Goal: Task Accomplishment & Management: Manage account settings

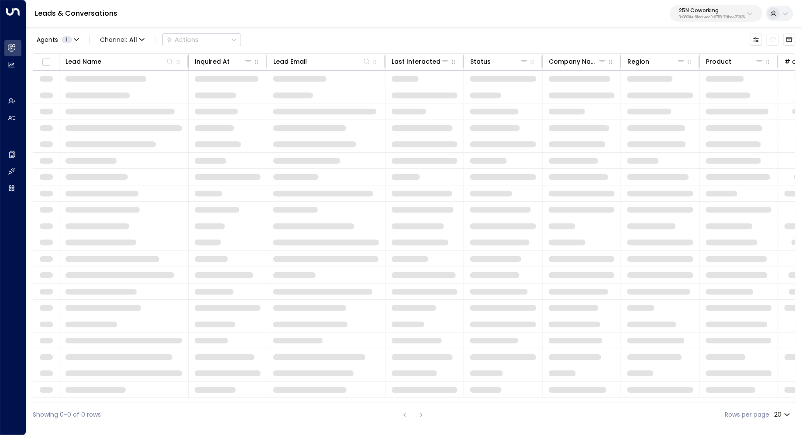
click at [704, 9] on p "25N Coworking" at bounding box center [712, 10] width 66 height 5
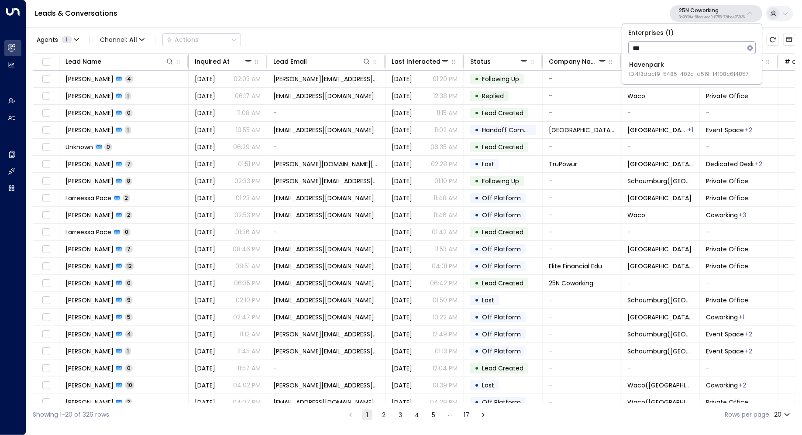
type input "***"
click at [649, 69] on div "Havenpark ID: 413dacf9-5485-402c-a519-14108c614857" at bounding box center [689, 69] width 120 height 18
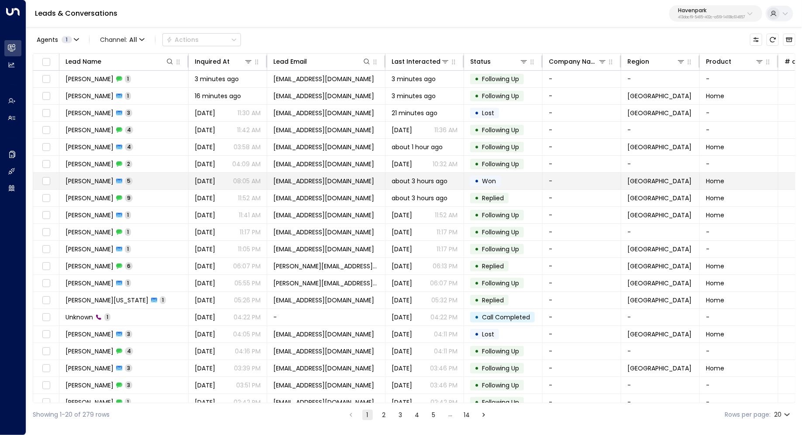
scroll to position [7, 0]
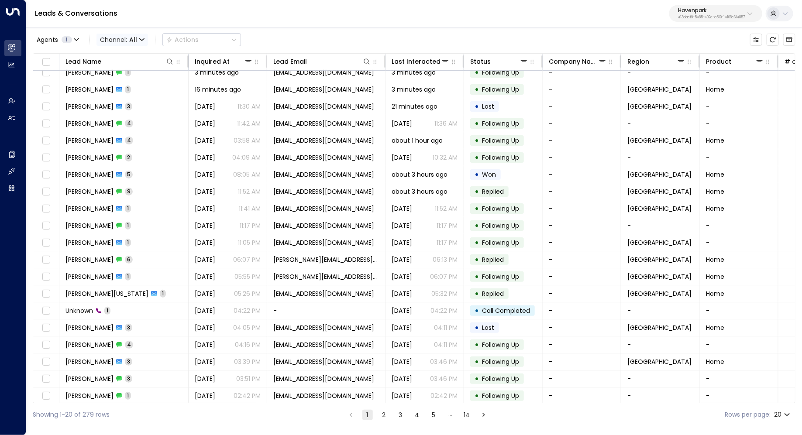
click at [127, 40] on span "Channel: All" at bounding box center [121, 40] width 51 height 12
click at [122, 119] on span "Voice" at bounding box center [115, 122] width 18 height 9
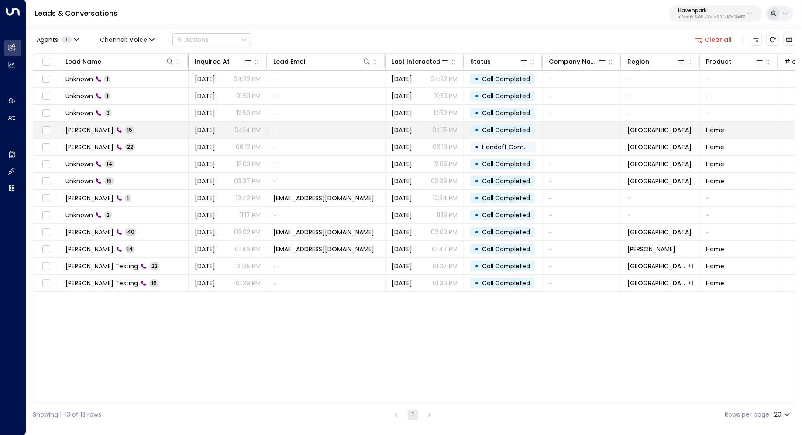
click at [149, 129] on td "[PERSON_NAME] 15" at bounding box center [123, 130] width 129 height 17
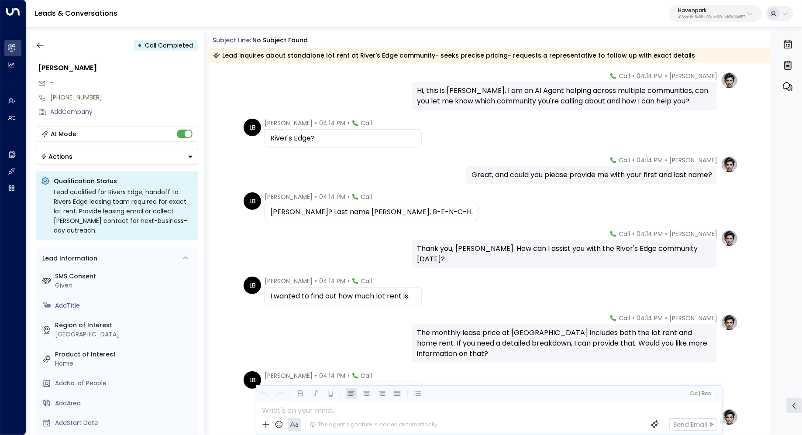
scroll to position [39, 0]
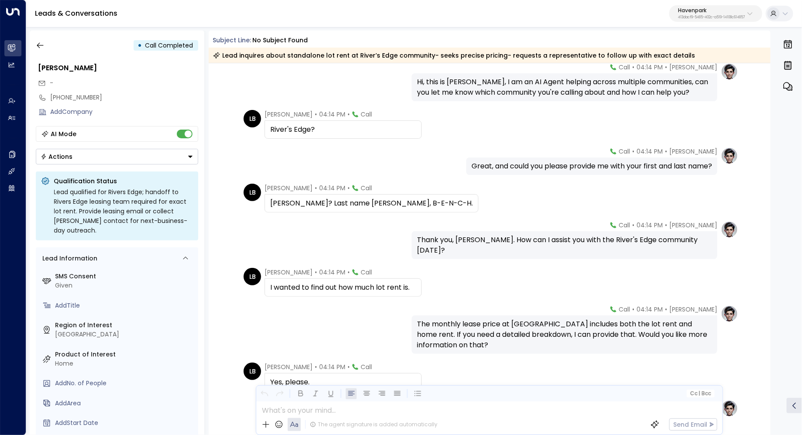
drag, startPoint x: 521, startPoint y: 162, endPoint x: 534, endPoint y: 162, distance: 12.2
click at [533, 162] on div "Great, and could you please provide me with your first and last name?" at bounding box center [591, 166] width 240 height 10
click at [534, 162] on div "Great, and could you please provide me with your first and last name?" at bounding box center [591, 166] width 240 height 10
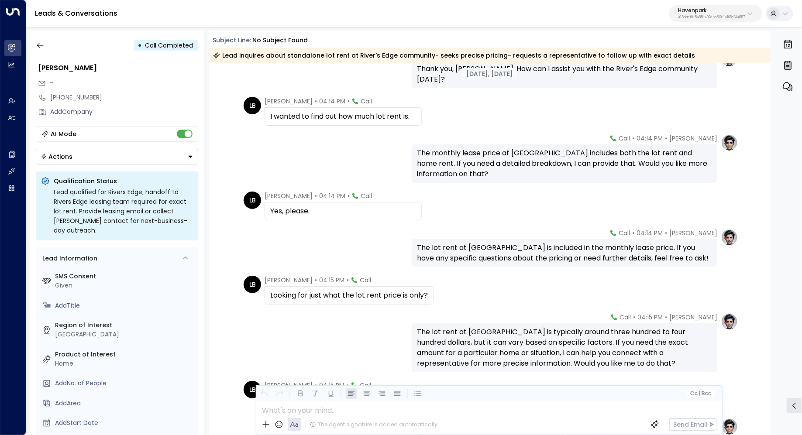
scroll to position [211, 0]
drag, startPoint x: 510, startPoint y: 151, endPoint x: 517, endPoint y: 156, distance: 9.3
click at [517, 156] on div "The monthly lease price at [GEOGRAPHIC_DATA] includes both the lot rent and hom…" at bounding box center [564, 162] width 295 height 31
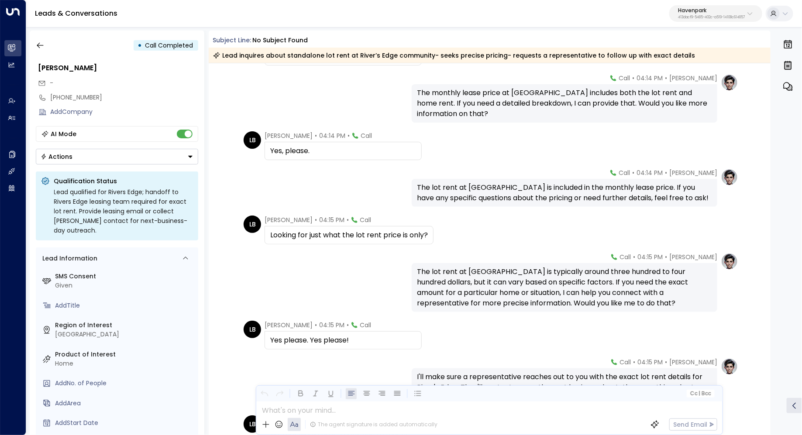
scroll to position [272, 0]
drag, startPoint x: 493, startPoint y: 183, endPoint x: 507, endPoint y: 183, distance: 14.4
click at [507, 183] on div "The lot rent at [GEOGRAPHIC_DATA] is included in the monthly lease price. If yo…" at bounding box center [564, 191] width 295 height 21
drag, startPoint x: 525, startPoint y: 185, endPoint x: 524, endPoint y: 190, distance: 4.9
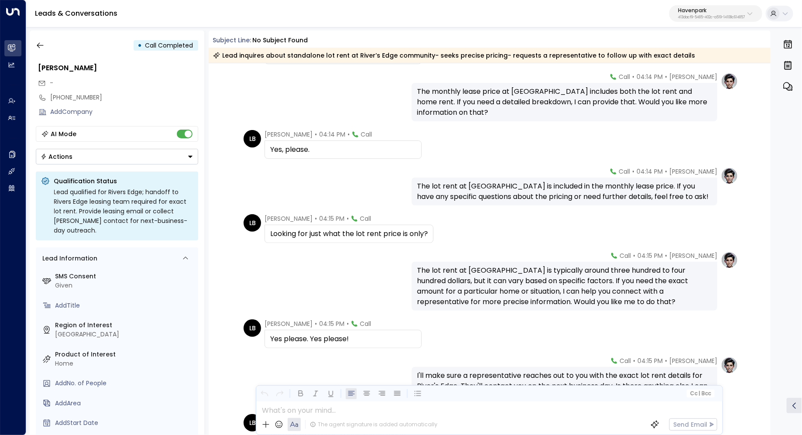
click at [524, 190] on div "The lot rent at [GEOGRAPHIC_DATA] is included in the monthly lease price. If yo…" at bounding box center [564, 191] width 295 height 21
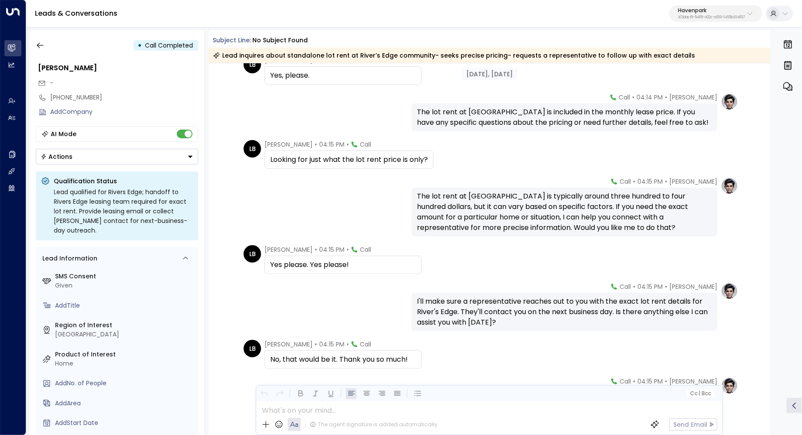
scroll to position [356, 0]
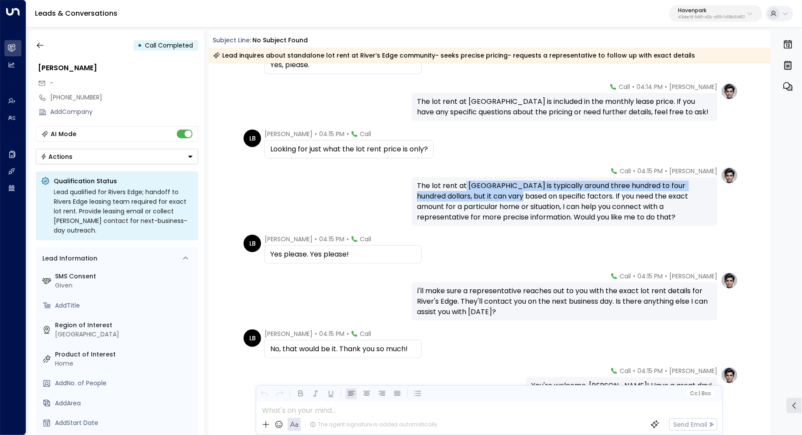
drag, startPoint x: 463, startPoint y: 189, endPoint x: 486, endPoint y: 196, distance: 23.6
click at [486, 196] on div "The lot rent at [GEOGRAPHIC_DATA] is typically around three hundred to four hun…" at bounding box center [564, 202] width 295 height 42
drag, startPoint x: 517, startPoint y: 190, endPoint x: 516, endPoint y: 196, distance: 6.1
click at [516, 196] on div "The lot rent at [GEOGRAPHIC_DATA] is typically around three hundred to four hun…" at bounding box center [564, 202] width 295 height 42
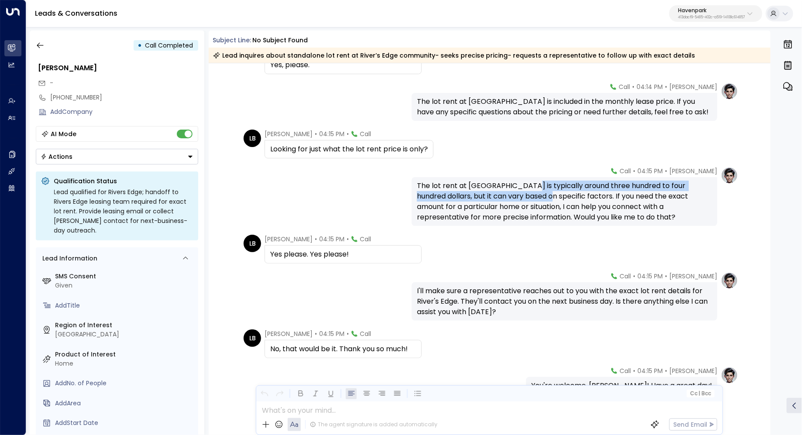
click at [516, 196] on div "The lot rent at [GEOGRAPHIC_DATA] is typically around three hundred to four hun…" at bounding box center [564, 202] width 295 height 42
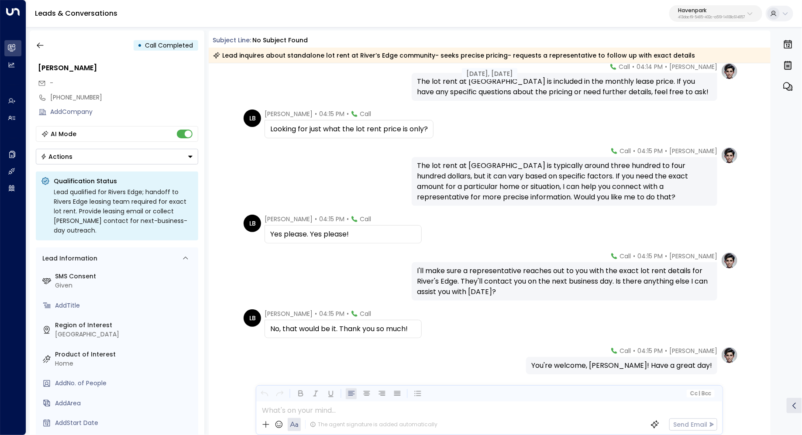
scroll to position [380, 0]
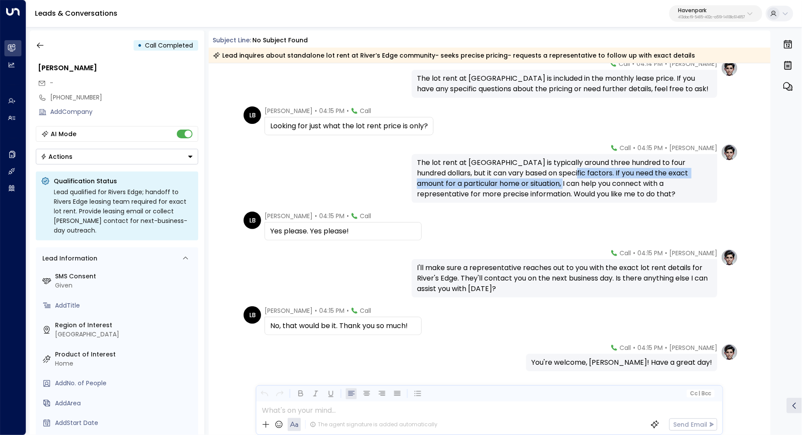
drag, startPoint x: 533, startPoint y: 175, endPoint x: 532, endPoint y: 182, distance: 7.5
click at [532, 182] on div "The lot rent at [GEOGRAPHIC_DATA] is typically around three hundred to four hun…" at bounding box center [564, 179] width 295 height 42
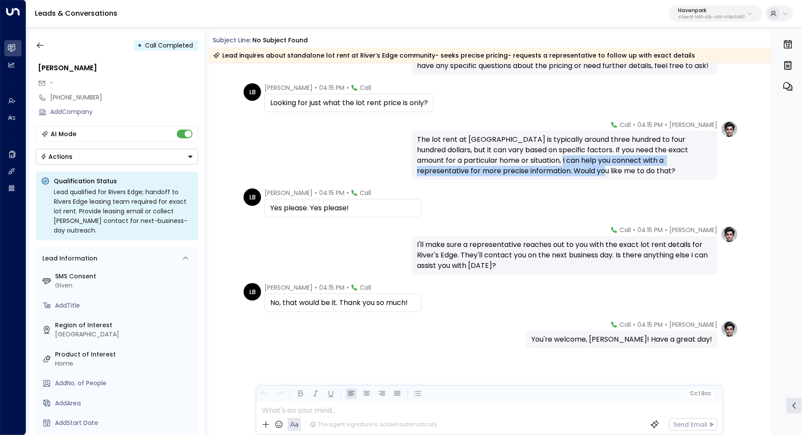
drag, startPoint x: 534, startPoint y: 158, endPoint x: 534, endPoint y: 169, distance: 11.8
click at [534, 169] on div "The lot rent at [GEOGRAPHIC_DATA] is typically around three hundred to four hun…" at bounding box center [564, 155] width 295 height 42
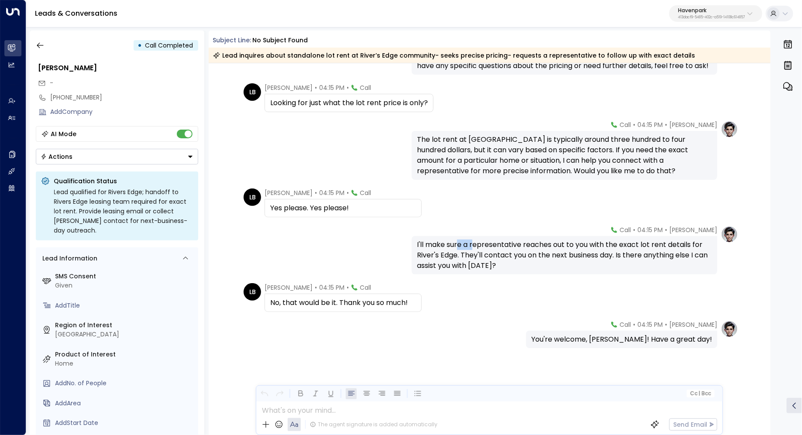
drag, startPoint x: 457, startPoint y: 240, endPoint x: 477, endPoint y: 240, distance: 20.1
click at [477, 240] on div "I'll make sure a representative reaches out to you with the exact lot rent deta…" at bounding box center [564, 255] width 295 height 31
drag, startPoint x: 469, startPoint y: 241, endPoint x: 469, endPoint y: 247, distance: 6.5
click at [469, 247] on div "I'll make sure a representative reaches out to you with the exact lot rent deta…" at bounding box center [564, 255] width 295 height 31
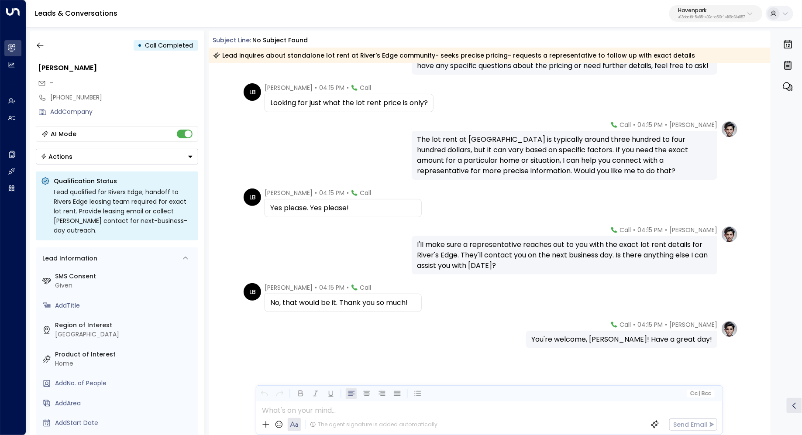
click at [469, 247] on div "I'll make sure a representative reaches out to you with the exact lot rent deta…" at bounding box center [564, 255] width 295 height 31
click at [40, 41] on button "button" at bounding box center [40, 46] width 16 height 16
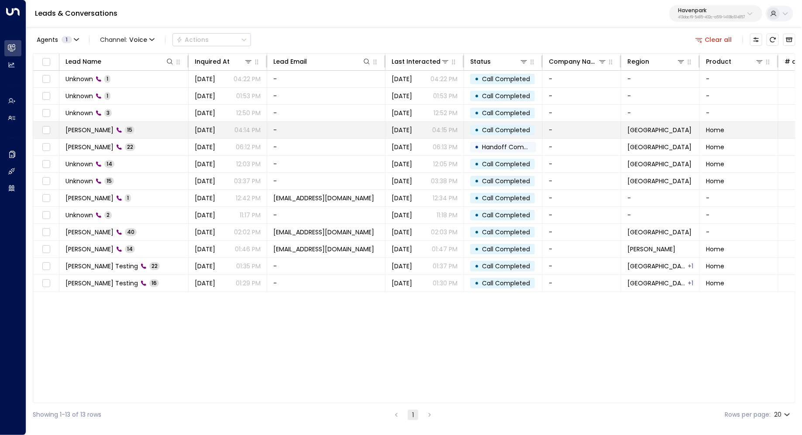
click at [335, 130] on td "-" at bounding box center [326, 130] width 118 height 17
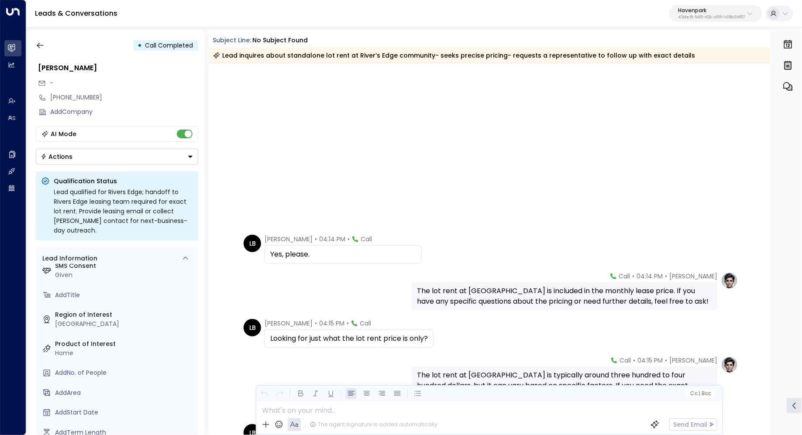
scroll to position [403, 0]
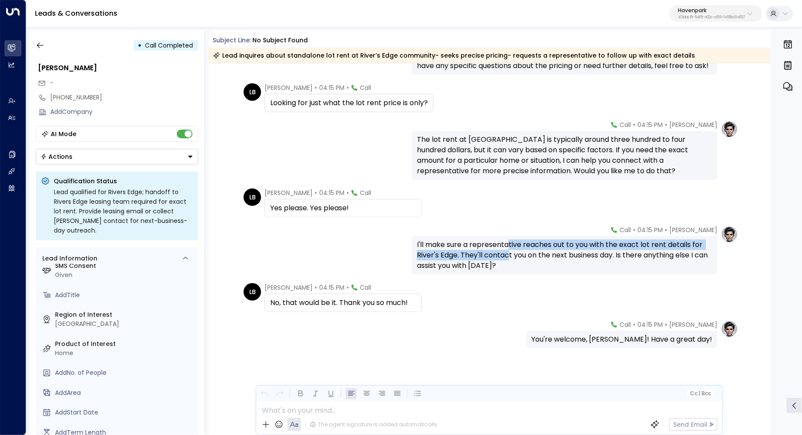
drag, startPoint x: 507, startPoint y: 246, endPoint x: 507, endPoint y: 251, distance: 5.2
click at [507, 251] on div "I'll make sure a representative reaches out to you with the exact lot rent deta…" at bounding box center [564, 255] width 295 height 31
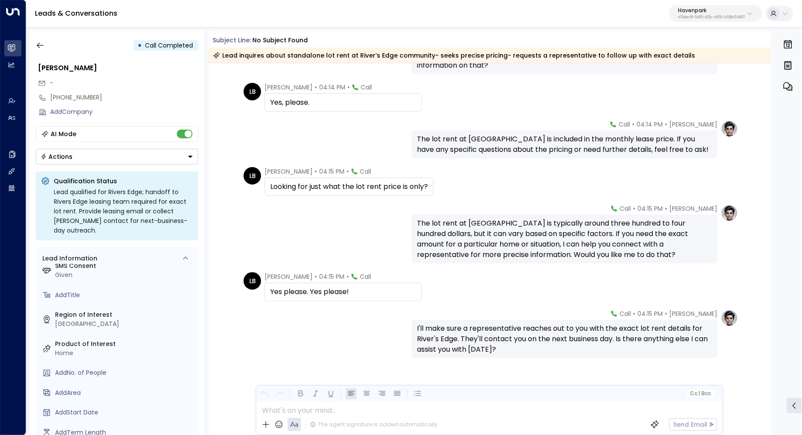
scroll to position [0, 0]
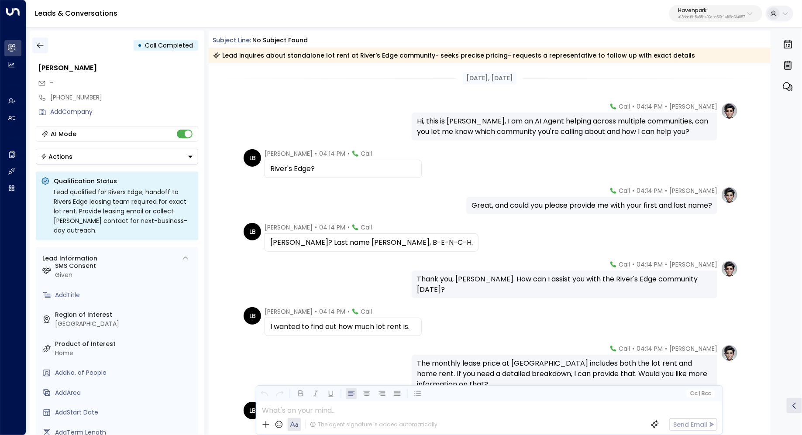
click at [37, 39] on button "button" at bounding box center [40, 46] width 16 height 16
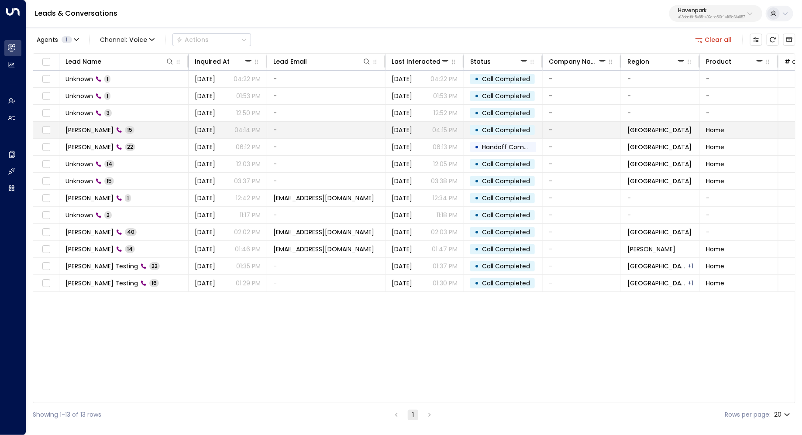
click at [335, 128] on td "-" at bounding box center [326, 130] width 118 height 17
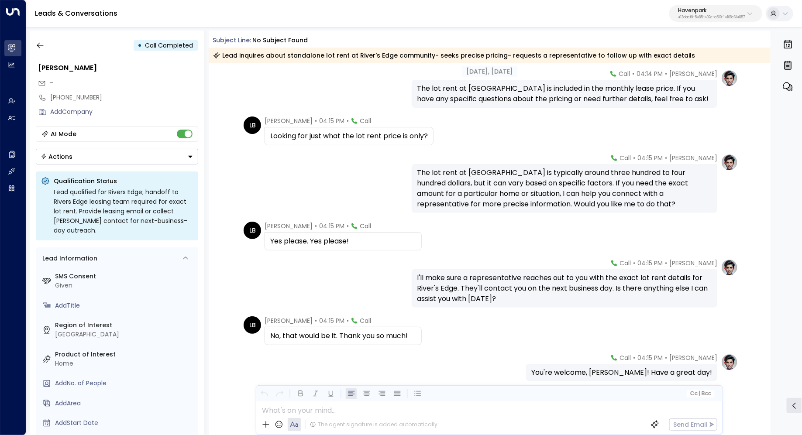
scroll to position [403, 0]
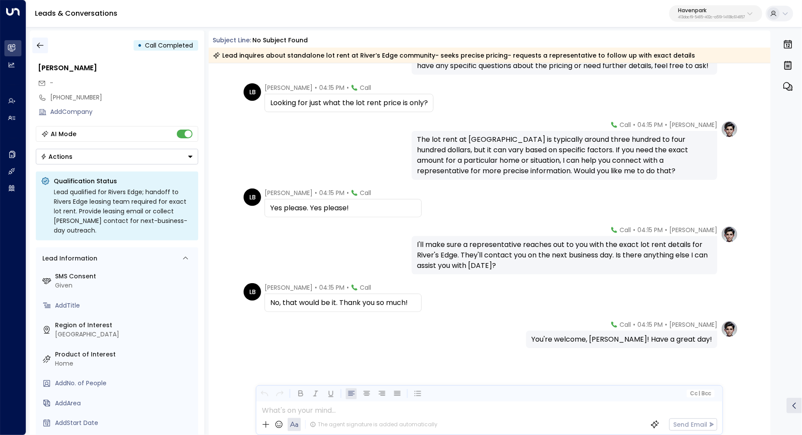
click at [40, 46] on icon "button" at bounding box center [40, 45] width 9 height 9
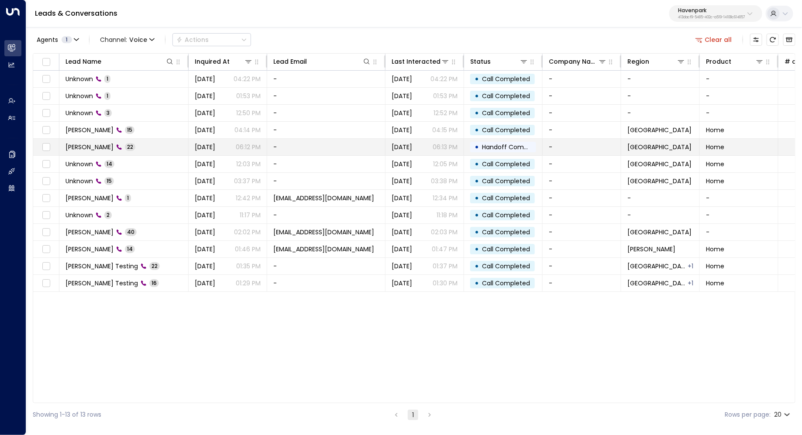
click at [325, 149] on td "-" at bounding box center [326, 147] width 118 height 17
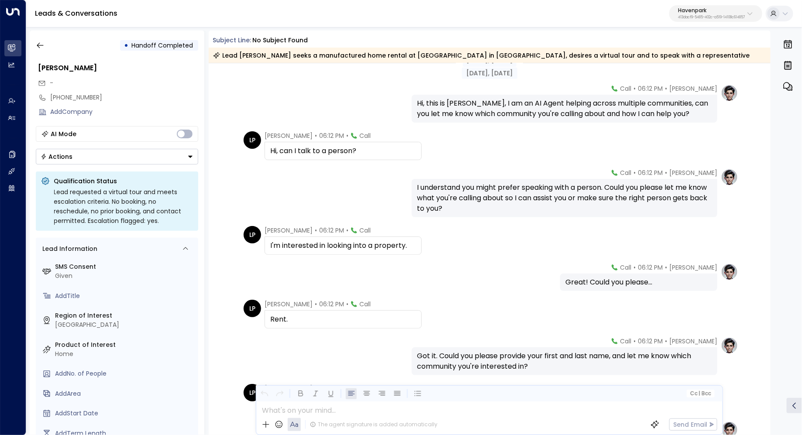
scroll to position [23, 0]
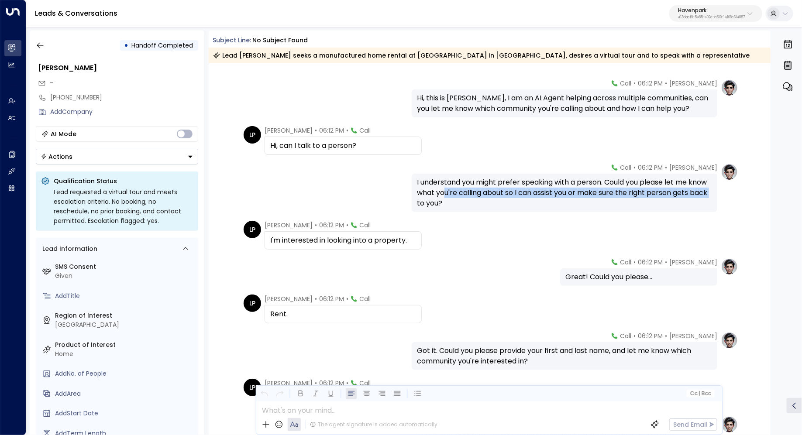
drag, startPoint x: 462, startPoint y: 193, endPoint x: 452, endPoint y: 207, distance: 16.9
click at [452, 207] on div "I understand you might prefer speaking with a person. Could you please let me k…" at bounding box center [564, 192] width 295 height 31
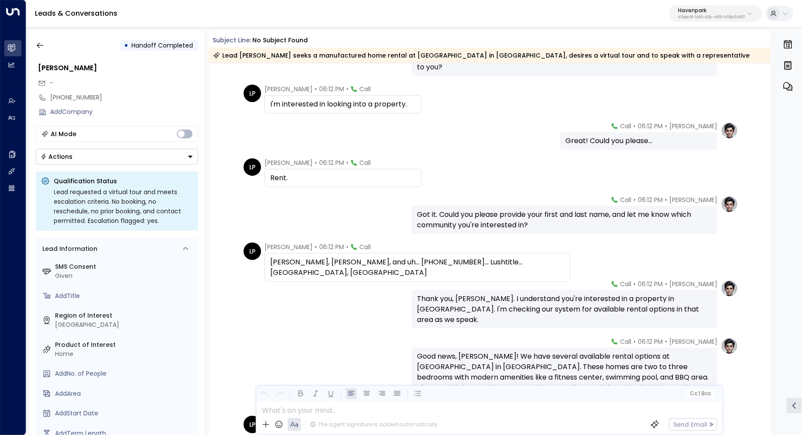
scroll to position [168, 0]
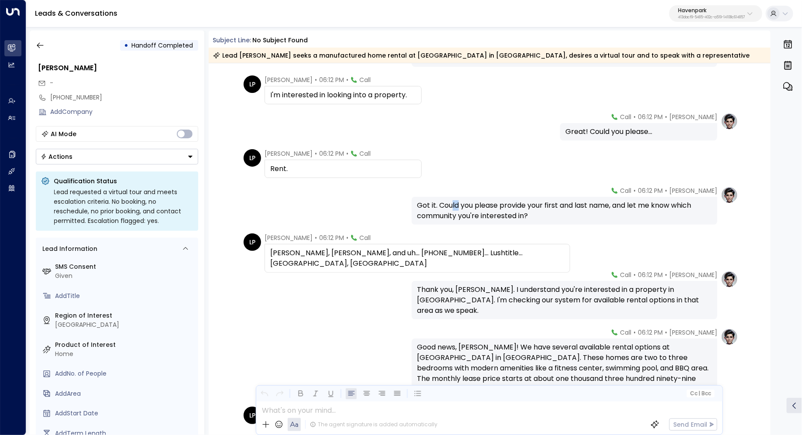
drag, startPoint x: 452, startPoint y: 207, endPoint x: 457, endPoint y: 207, distance: 4.8
click at [457, 207] on div "Got it. Could you please provide your first and last name, and let me know whic…" at bounding box center [564, 210] width 295 height 21
click at [464, 209] on div "Got it. Could you please provide your first and last name, and let me know whic…" at bounding box center [564, 210] width 295 height 21
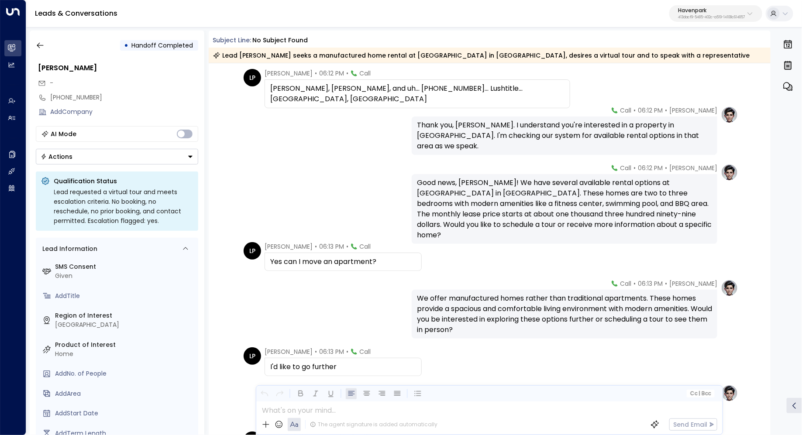
scroll to position [335, 0]
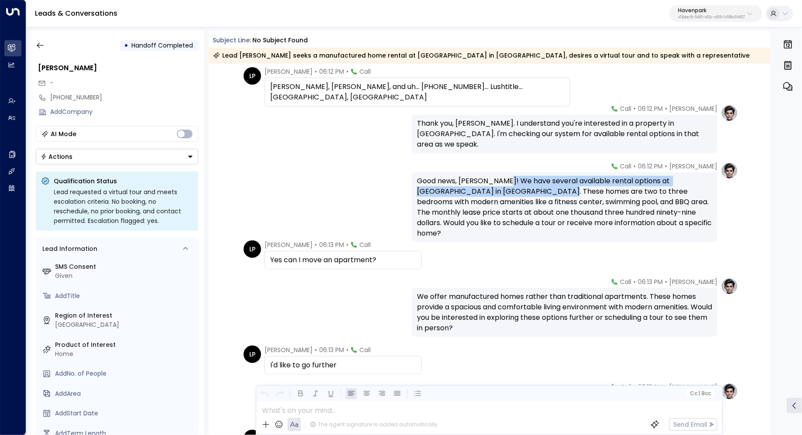
drag, startPoint x: 504, startPoint y: 185, endPoint x: 504, endPoint y: 192, distance: 7.0
click at [504, 192] on div "Good news, [PERSON_NAME]! We have several available rental options at [GEOGRAPH…" at bounding box center [564, 207] width 295 height 63
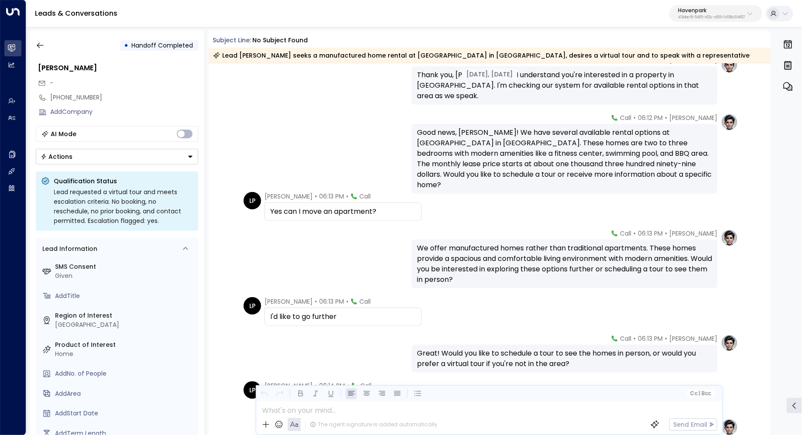
scroll to position [384, 0]
click at [525, 173] on div "Good news, [PERSON_NAME]! We have several available rental options at [GEOGRAPH…" at bounding box center [564, 158] width 295 height 63
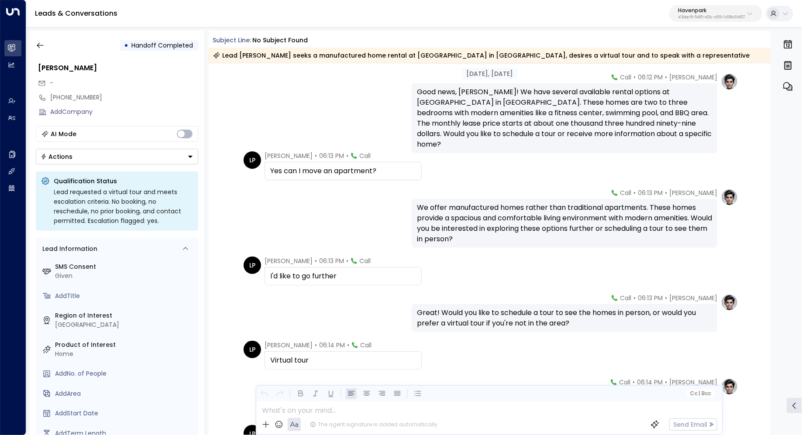
scroll to position [424, 0]
drag, startPoint x: 504, startPoint y: 206, endPoint x: 504, endPoint y: 211, distance: 5.2
click at [504, 211] on div "We offer manufactured homes rather than traditional apartments. These homes pro…" at bounding box center [564, 223] width 295 height 42
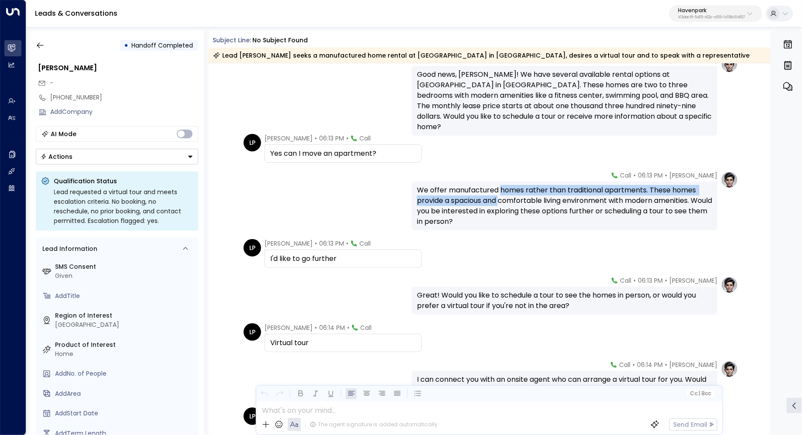
drag, startPoint x: 500, startPoint y: 194, endPoint x: 500, endPoint y: 202, distance: 7.9
click at [500, 202] on div "We offer manufactured homes rather than traditional apartments. These homes pro…" at bounding box center [564, 206] width 295 height 42
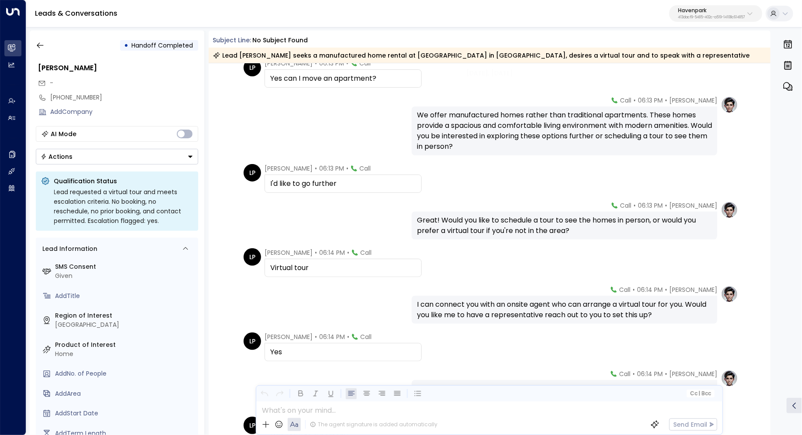
scroll to position [524, 0]
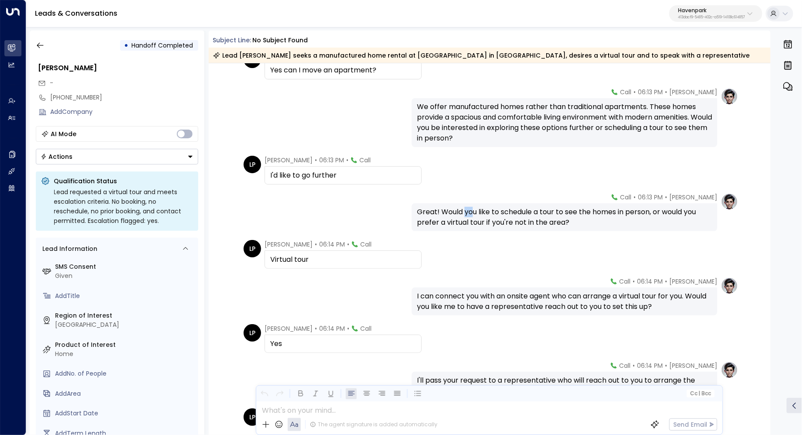
drag, startPoint x: 463, startPoint y: 207, endPoint x: 472, endPoint y: 207, distance: 8.7
click at [472, 207] on div "Great! Would you like to schedule a tour to see the homes in person, or would y…" at bounding box center [564, 217] width 295 height 21
click at [485, 211] on div "Great! Would you like to schedule a tour to see the homes in person, or would y…" at bounding box center [564, 217] width 295 height 21
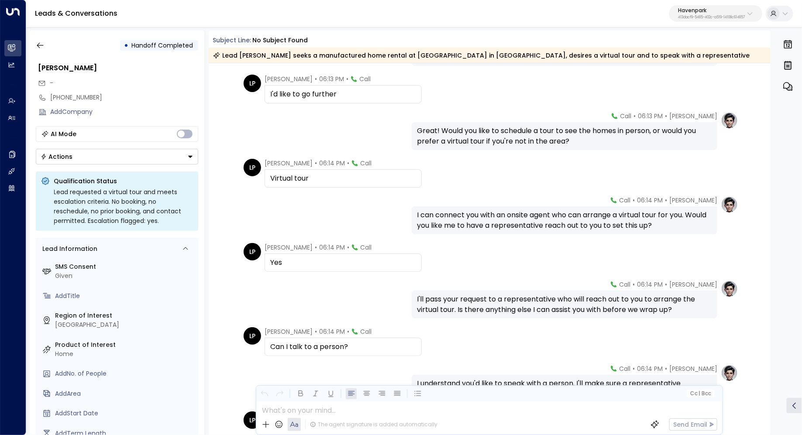
scroll to position [619, 0]
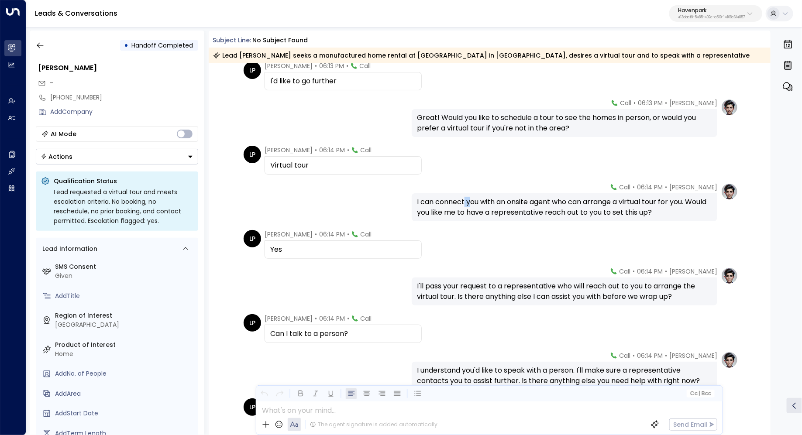
drag, startPoint x: 463, startPoint y: 203, endPoint x: 469, endPoint y: 203, distance: 6.1
click at [469, 203] on div "I can connect you with an onsite agent who can arrange a virtual tour for you. …" at bounding box center [564, 207] width 295 height 21
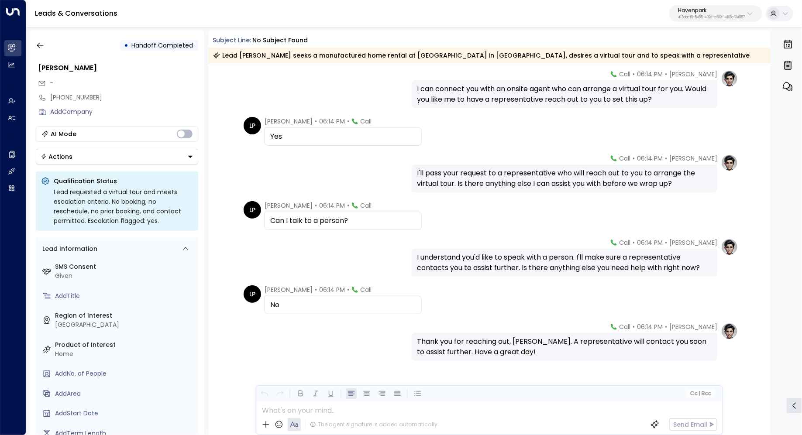
scroll to position [744, 0]
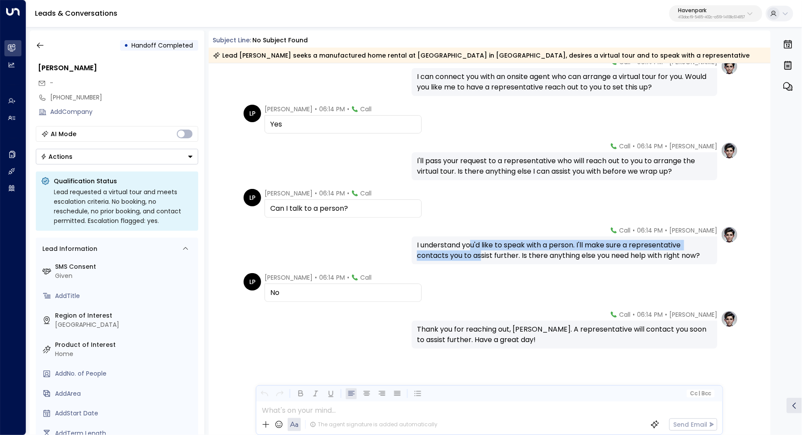
drag, startPoint x: 472, startPoint y: 246, endPoint x: 481, endPoint y: 251, distance: 10.4
click at [481, 251] on div "I understand you'd like to speak with a person. I'll make sure a representative…" at bounding box center [564, 250] width 295 height 21
click at [513, 247] on div "I understand you'd like to speak with a person. I'll make sure a representative…" at bounding box center [564, 250] width 295 height 21
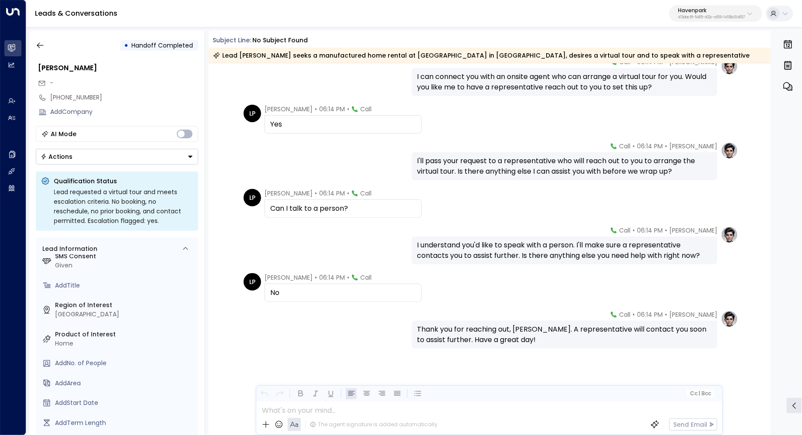
scroll to position [0, 0]
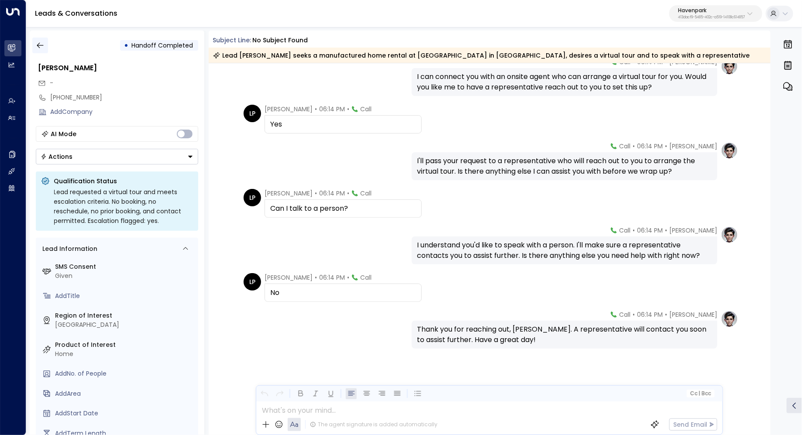
click at [36, 41] on icon "button" at bounding box center [40, 45] width 9 height 9
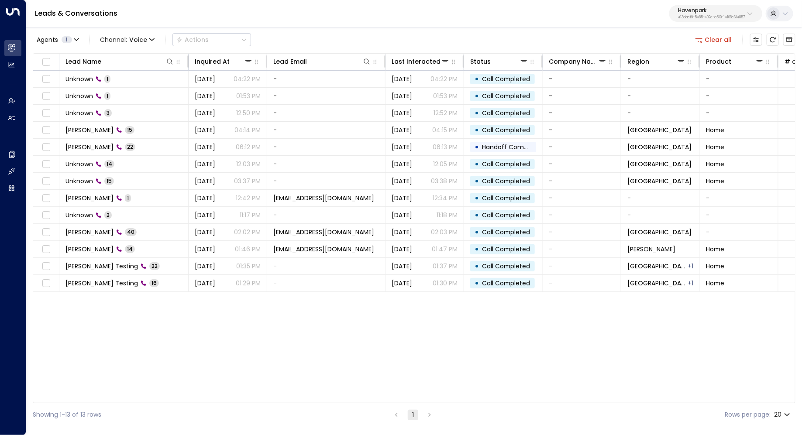
click at [687, 10] on p "Havenpark" at bounding box center [711, 10] width 67 height 5
type input "***"
click at [682, 68] on div "Cinch Storage ID: 20dc0344-df52-49ea-bc2a-8bb80861e769" at bounding box center [691, 69] width 125 height 18
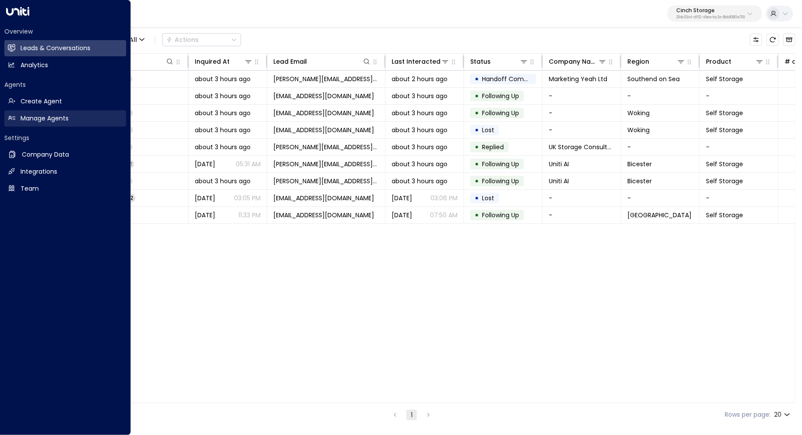
click at [34, 115] on h2 "Manage Agents" at bounding box center [45, 118] width 48 height 9
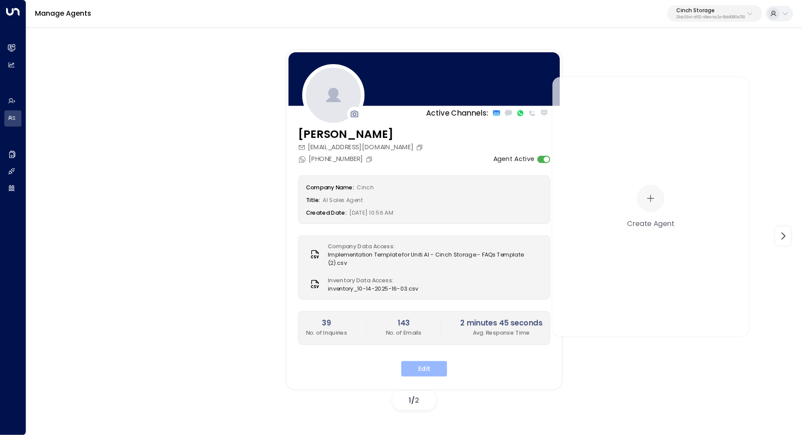
click at [432, 361] on button "Edit" at bounding box center [424, 369] width 46 height 16
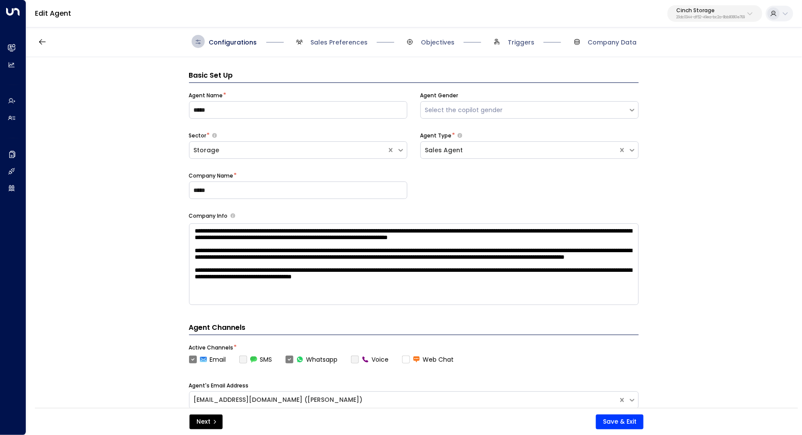
scroll to position [13, 0]
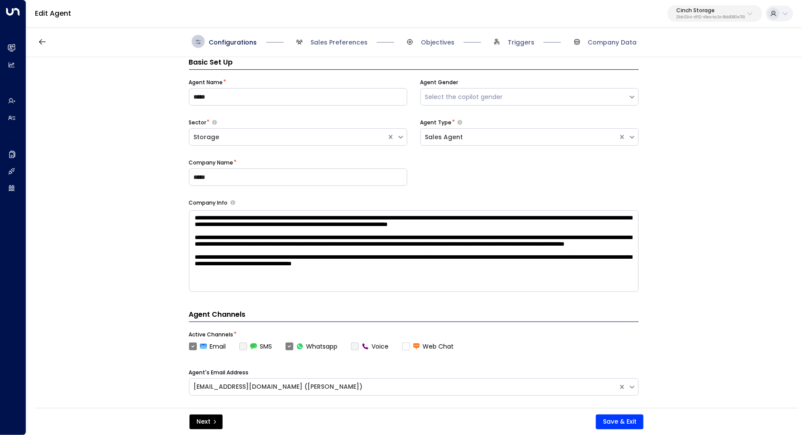
click at [676, 17] on p "20dc0344-df52-49ea-bc2a-8bb80861e769" at bounding box center [710, 17] width 69 height 3
type input "*******"
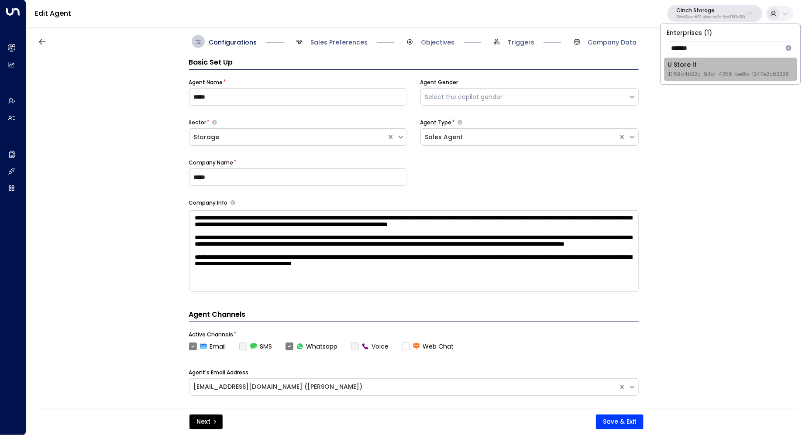
click at [689, 65] on div "U Store It ID: 58c4b32c-92b1-4356-be9b-1247e2c02228" at bounding box center [728, 69] width 121 height 18
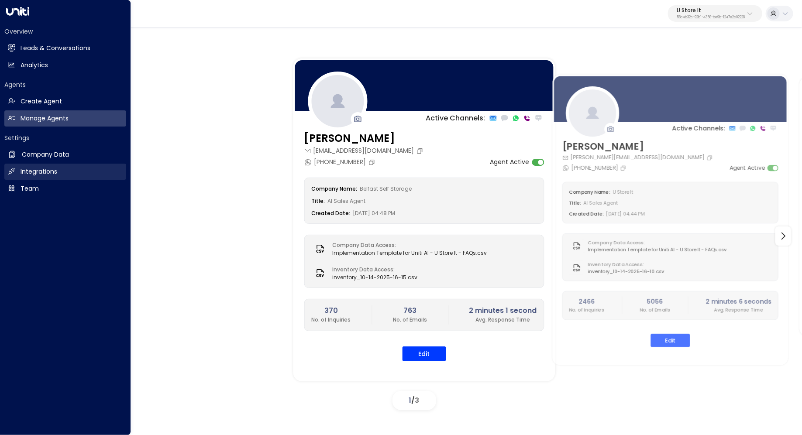
click at [62, 172] on link "Integrations Integrations" at bounding box center [65, 172] width 122 height 16
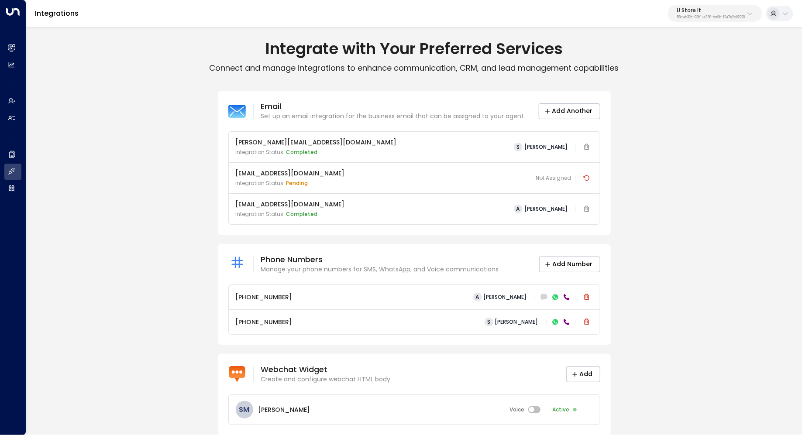
scroll to position [12, 0]
